Goal: Task Accomplishment & Management: Manage account settings

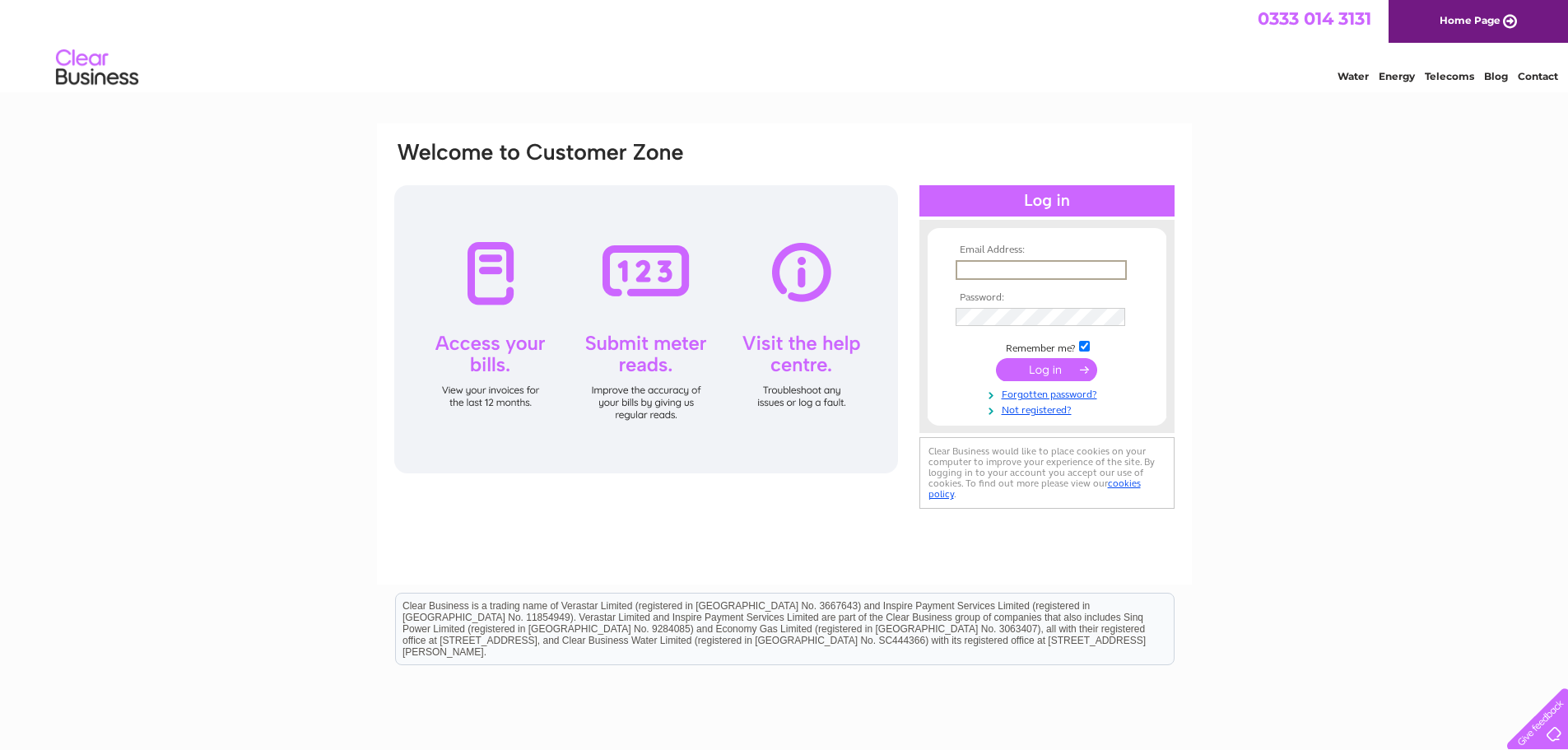
click at [1016, 266] on input "text" at bounding box center [1041, 270] width 171 height 20
type input "ivesshoes@gmail.com"
click at [996, 358] on input "submit" at bounding box center [1046, 370] width 101 height 23
click at [1007, 271] on input "ivesshoes@gmail.com" at bounding box center [1041, 270] width 171 height 20
click at [1011, 270] on input "ivesshoes@gmail.com" at bounding box center [1041, 270] width 171 height 20
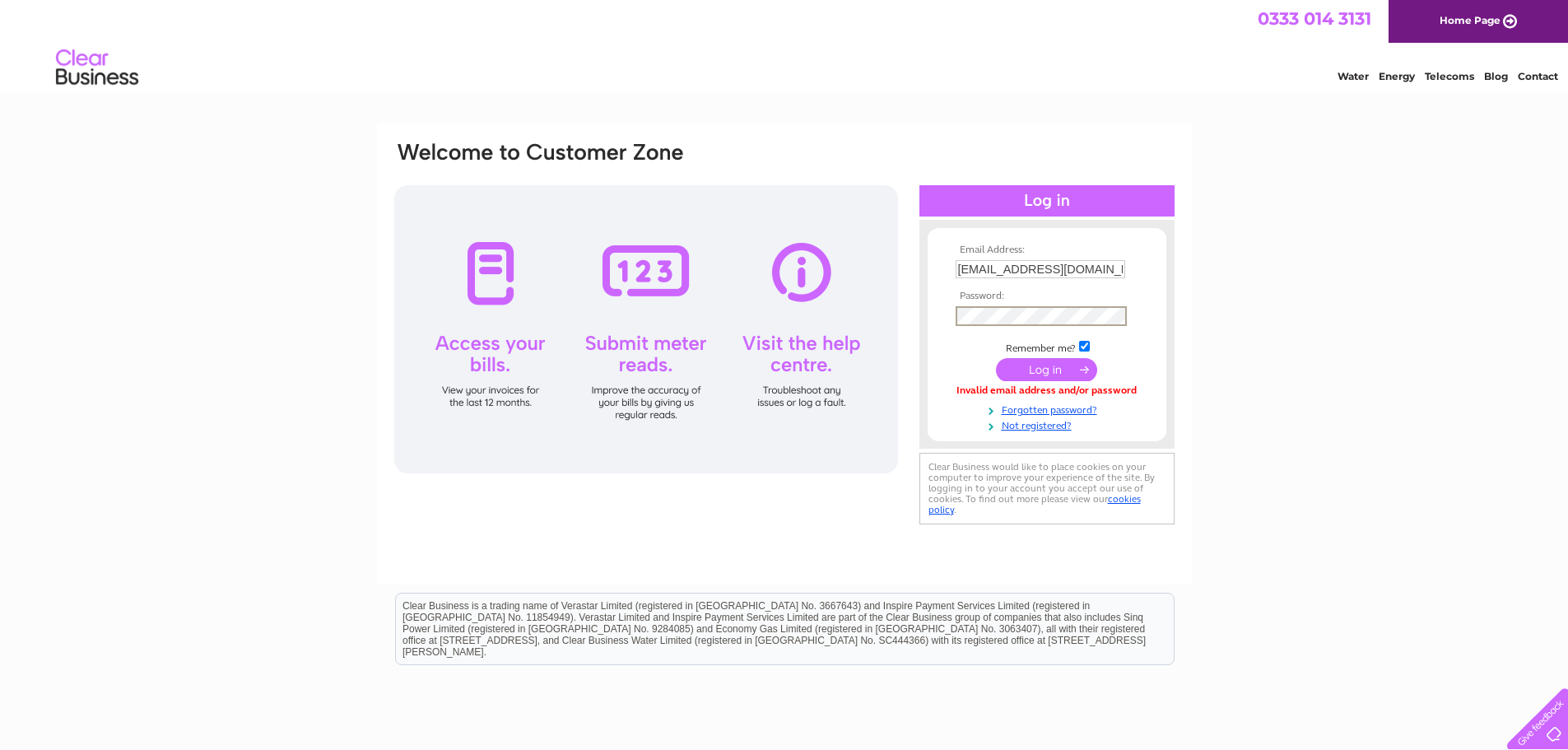
click at [996, 358] on input "submit" at bounding box center [1046, 370] width 101 height 23
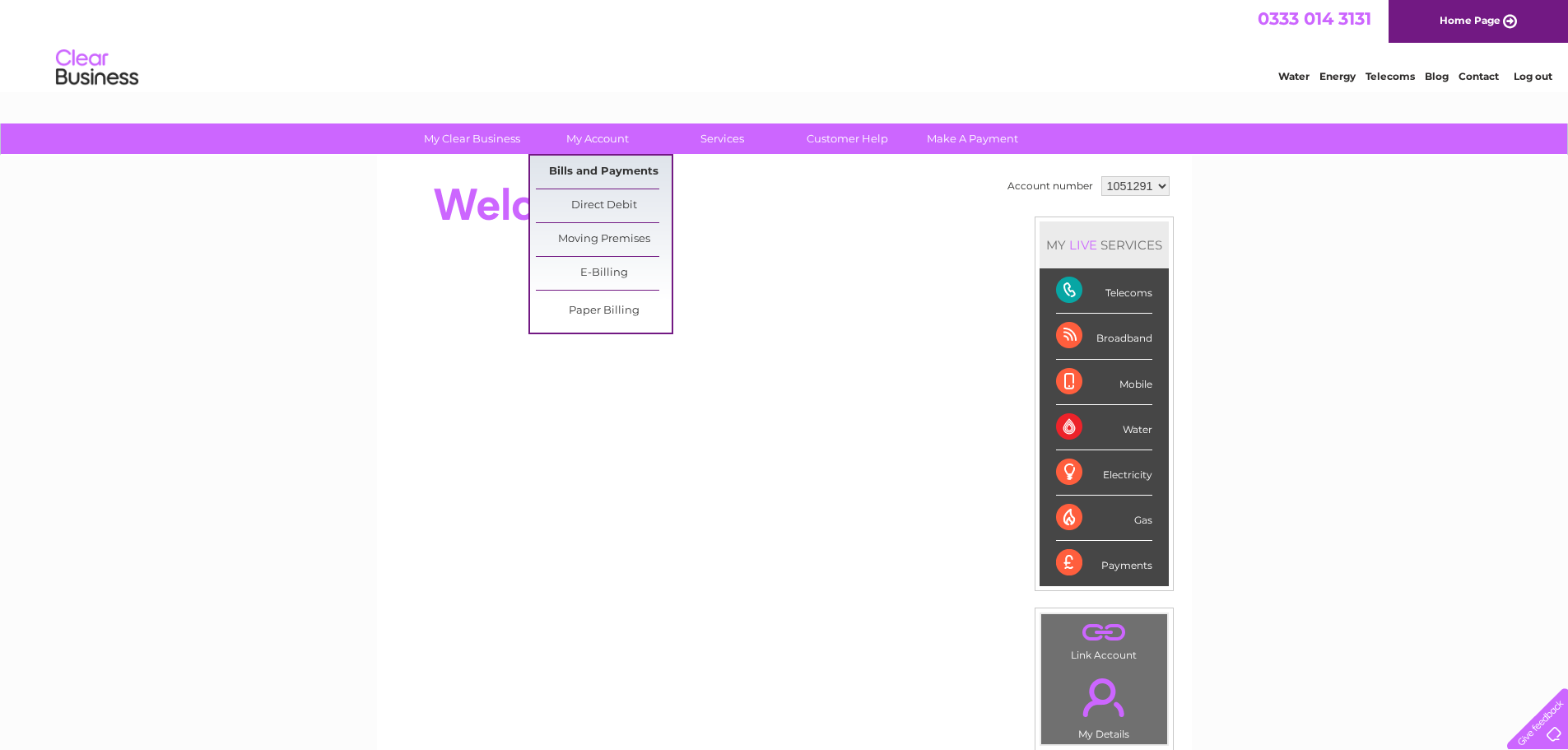
click at [601, 176] on link "Bills and Payments" at bounding box center [604, 172] width 136 height 33
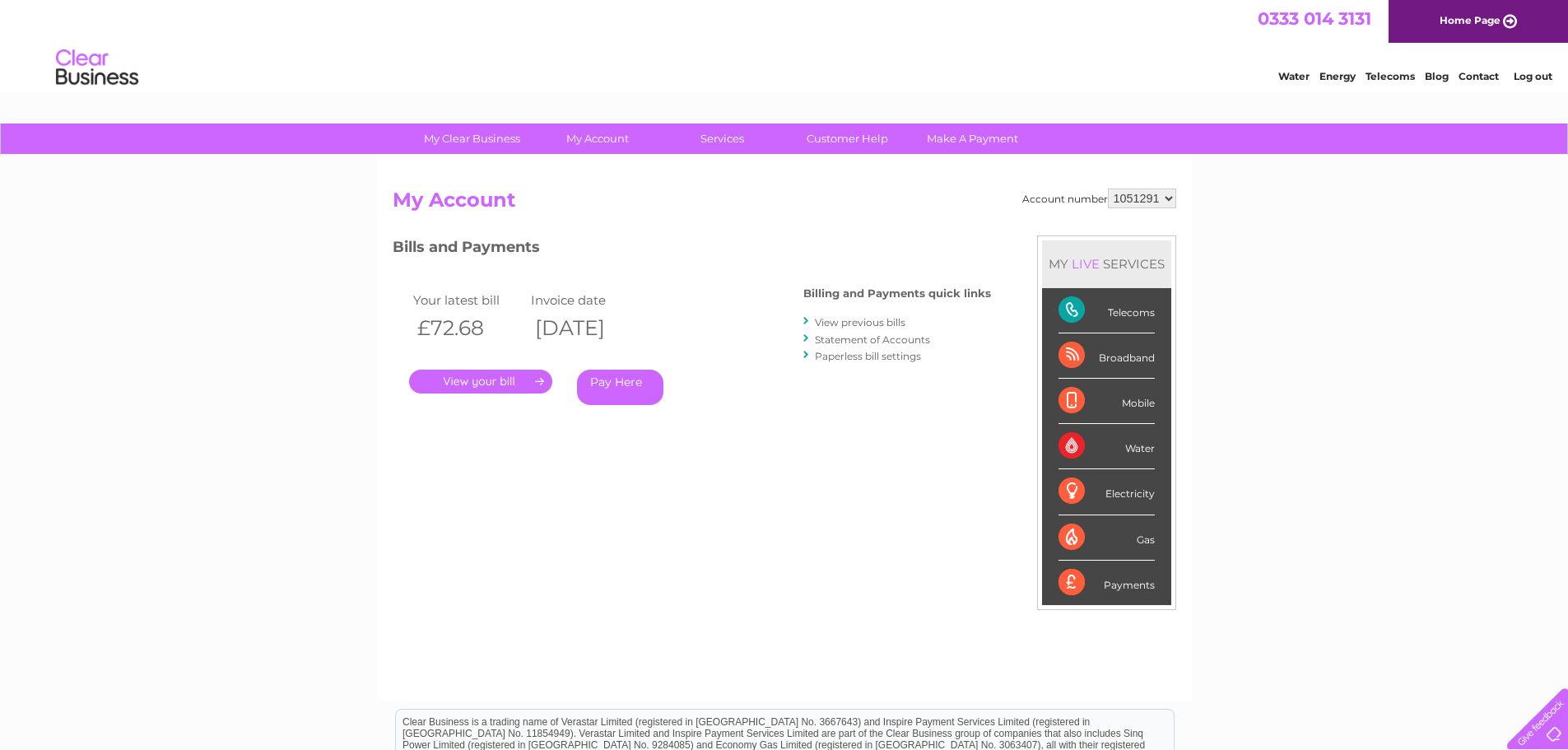
click at [483, 380] on link "." at bounding box center [480, 381] width 143 height 23
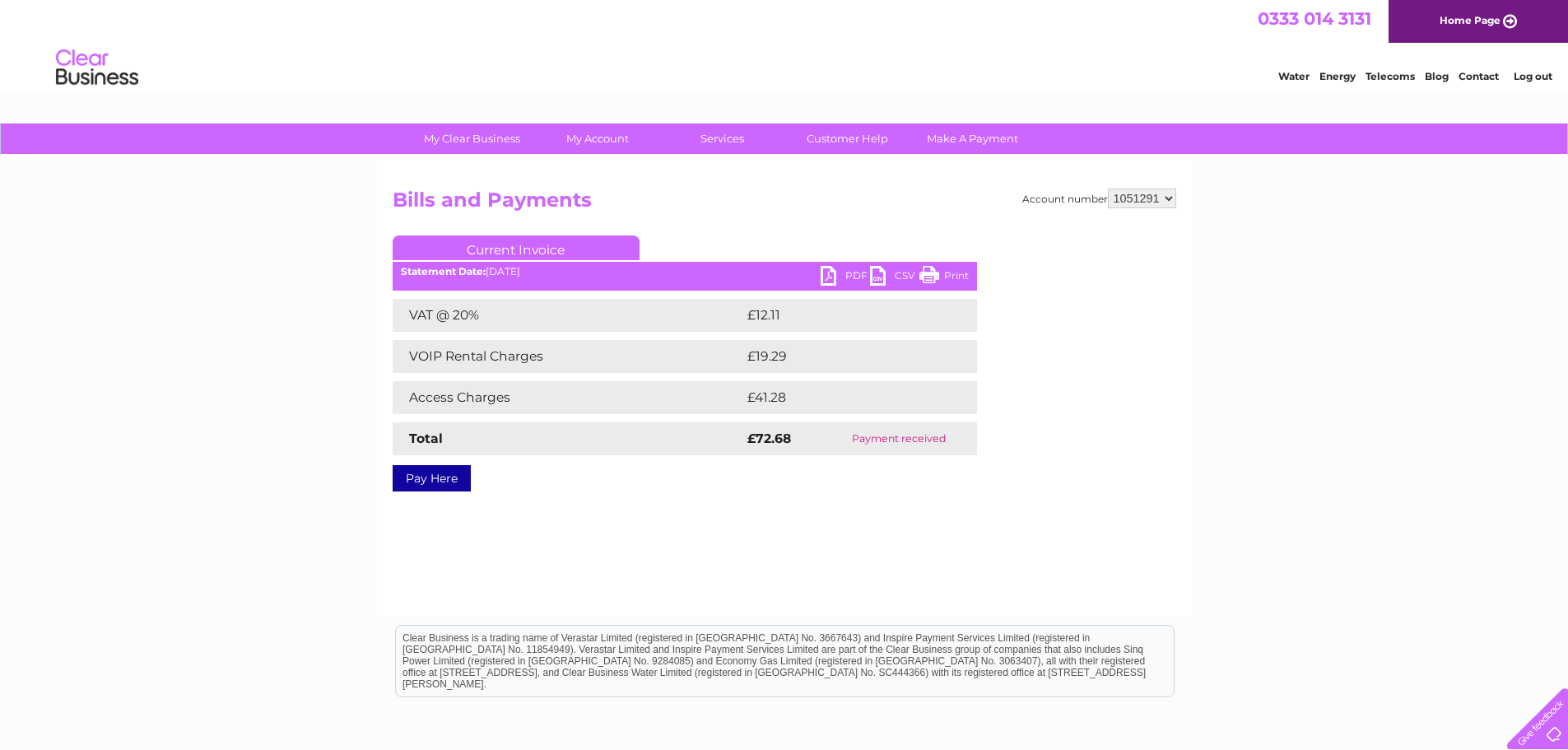
click at [838, 275] on link "PDF" at bounding box center [845, 277] width 49 height 23
click at [307, 302] on div "My Clear Business Login Details My Details My Preferences Link Account My Accou…" at bounding box center [784, 510] width 1568 height 775
click at [1541, 80] on link "Log out" at bounding box center [1533, 76] width 39 height 13
